Goal: Task Accomplishment & Management: Manage account settings

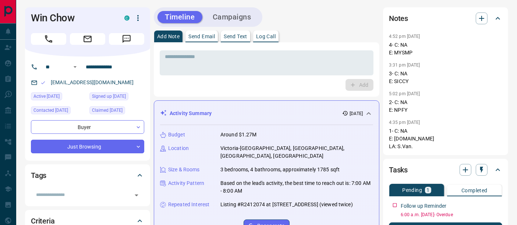
click at [264, 36] on p "Log Call" at bounding box center [266, 36] width 20 height 5
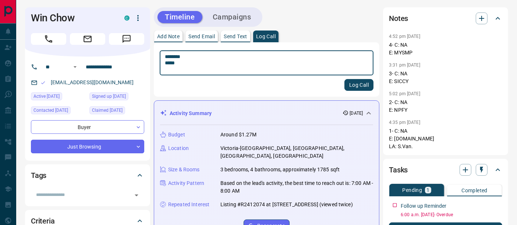
type textarea "******** *****"
click at [356, 85] on button "Log Call" at bounding box center [358, 85] width 29 height 12
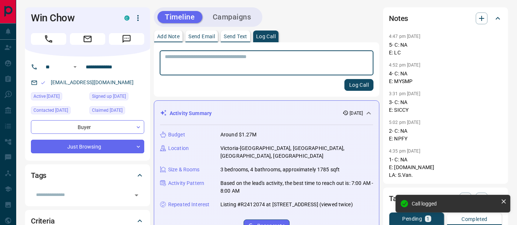
scroll to position [163, 0]
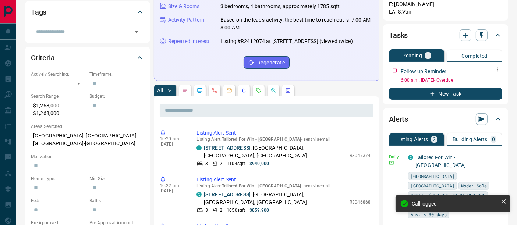
click at [495, 69] on icon "button" at bounding box center [497, 70] width 6 height 6
click at [493, 85] on li "Edit" at bounding box center [485, 83] width 32 height 11
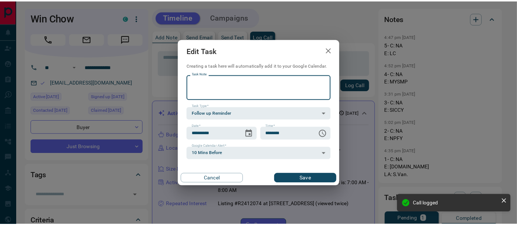
scroll to position [0, 0]
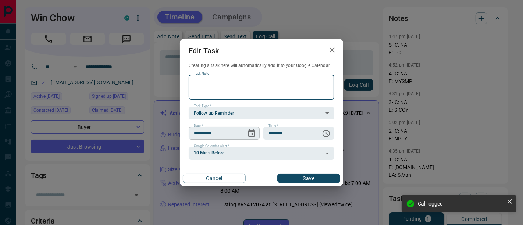
click at [252, 133] on icon "Choose date, selected date is Sep 12, 2025" at bounding box center [251, 133] width 9 height 9
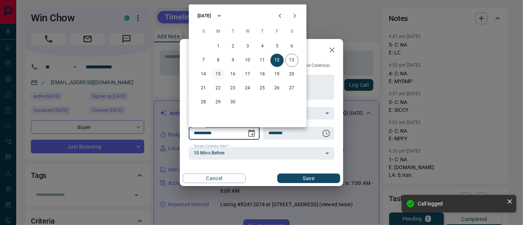
click at [216, 77] on button "15" at bounding box center [218, 74] width 13 height 13
type input "**********"
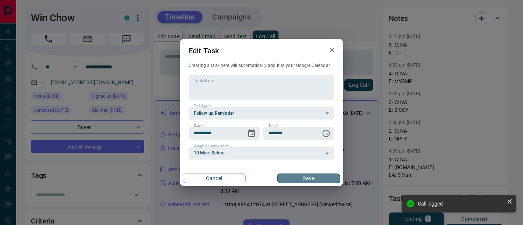
click at [294, 179] on button "Save" at bounding box center [308, 179] width 63 height 10
